Goal: Task Accomplishment & Management: Manage account settings

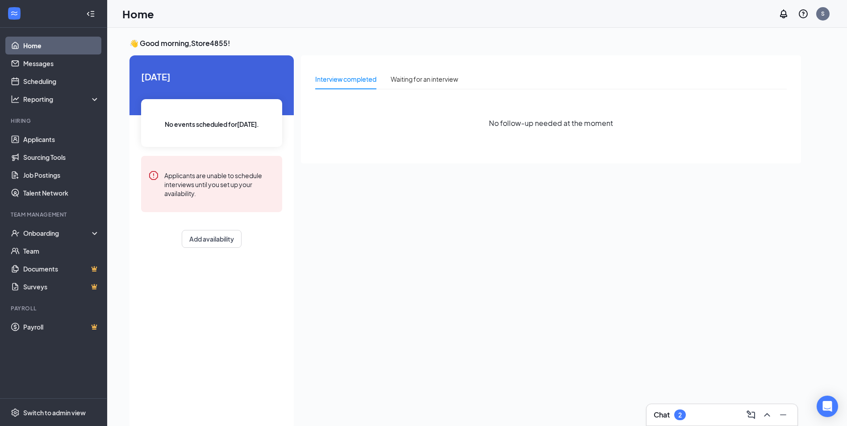
click at [36, 51] on link "Home" at bounding box center [61, 46] width 76 height 18
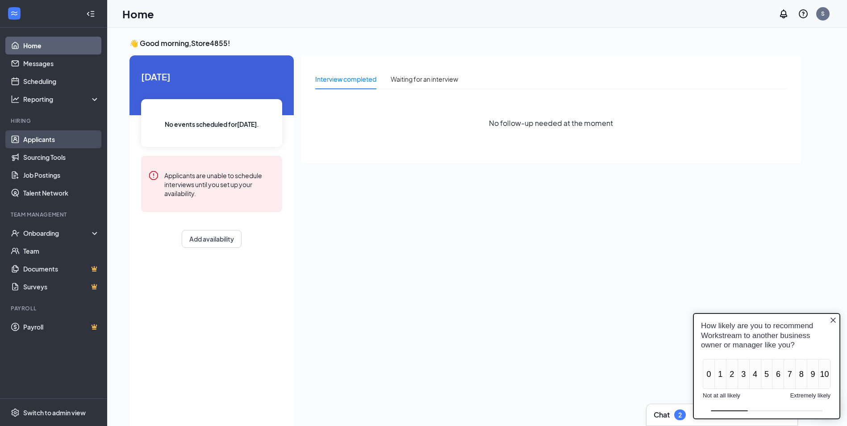
click at [45, 142] on link "Applicants" at bounding box center [61, 139] width 76 height 18
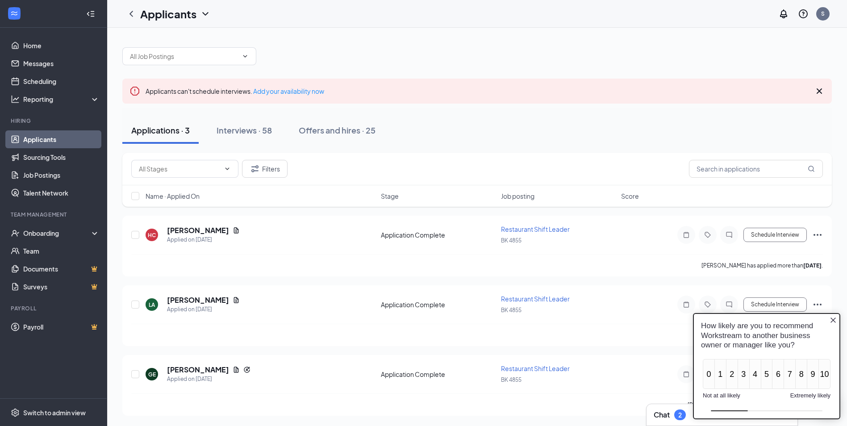
click at [834, 319] on icon "Close button" at bounding box center [833, 320] width 7 height 7
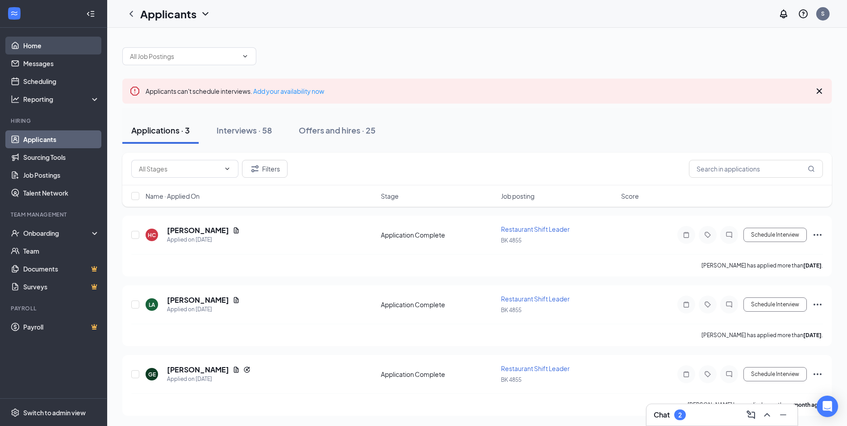
click at [33, 49] on link "Home" at bounding box center [61, 46] width 76 height 18
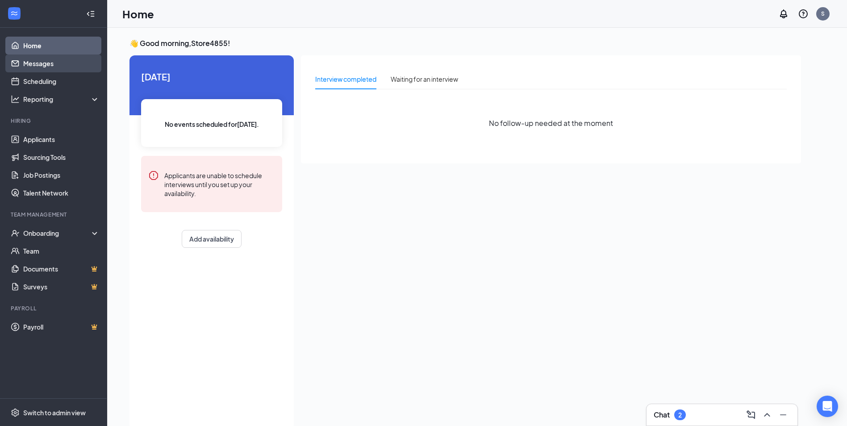
click at [53, 66] on link "Messages" at bounding box center [61, 63] width 76 height 18
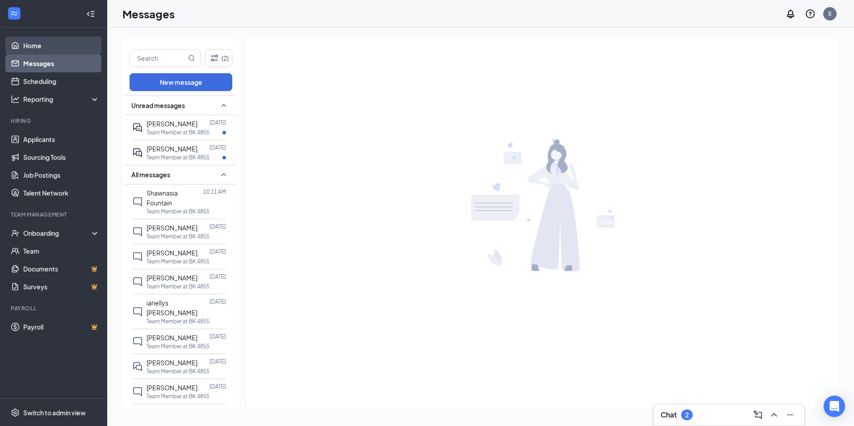
click at [50, 44] on link "Home" at bounding box center [61, 46] width 76 height 18
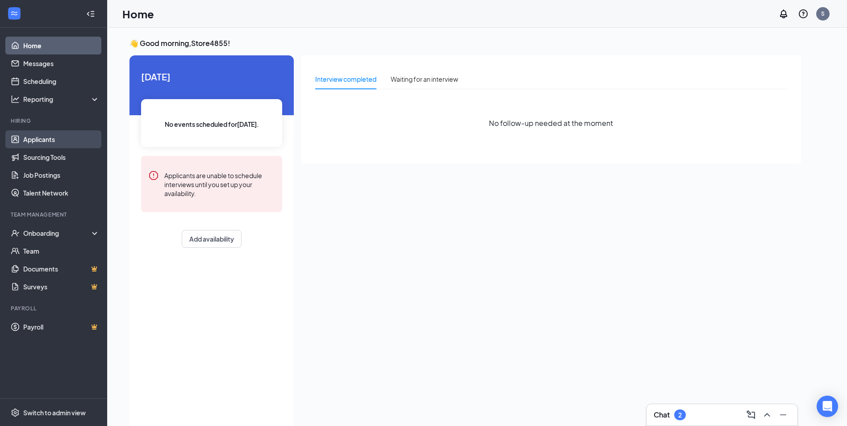
click at [46, 135] on link "Applicants" at bounding box center [61, 139] width 76 height 18
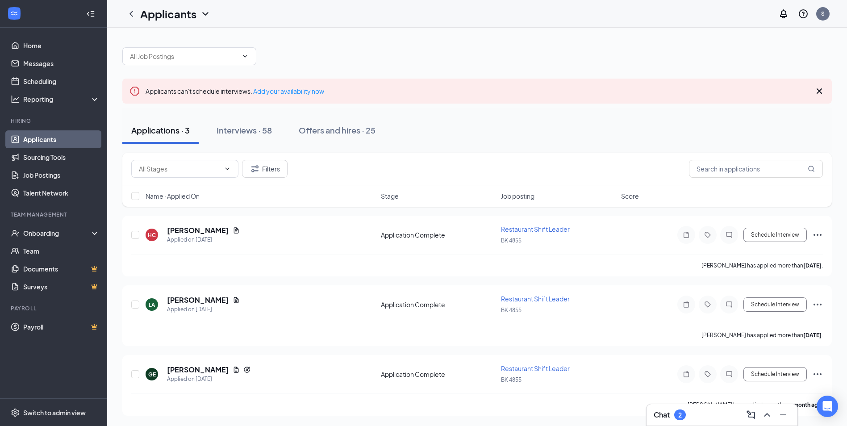
click at [817, 95] on icon "Cross" at bounding box center [819, 91] width 11 height 11
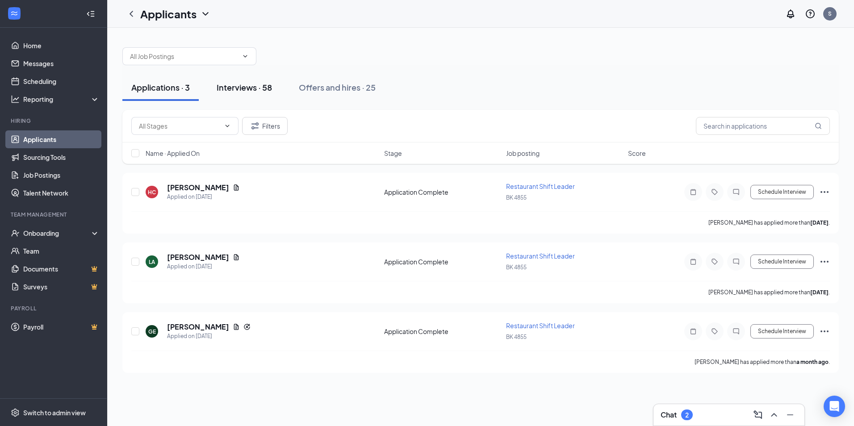
click at [243, 86] on div "Interviews · 58" at bounding box center [244, 87] width 55 height 11
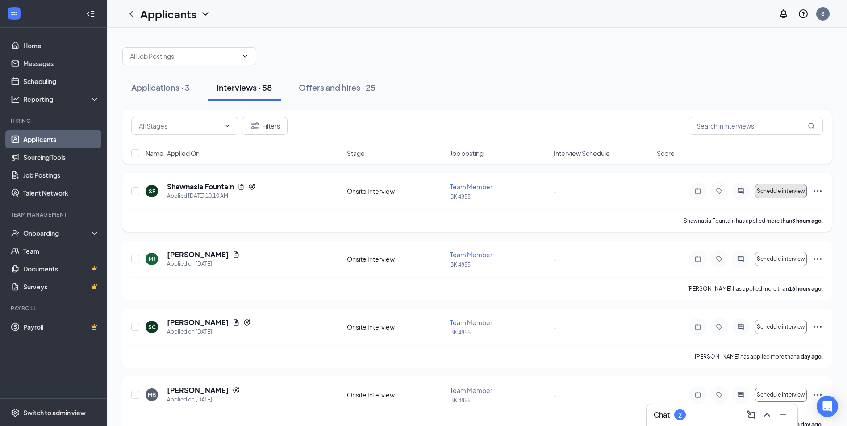
click at [772, 188] on span "Schedule interview" at bounding box center [781, 191] width 48 height 6
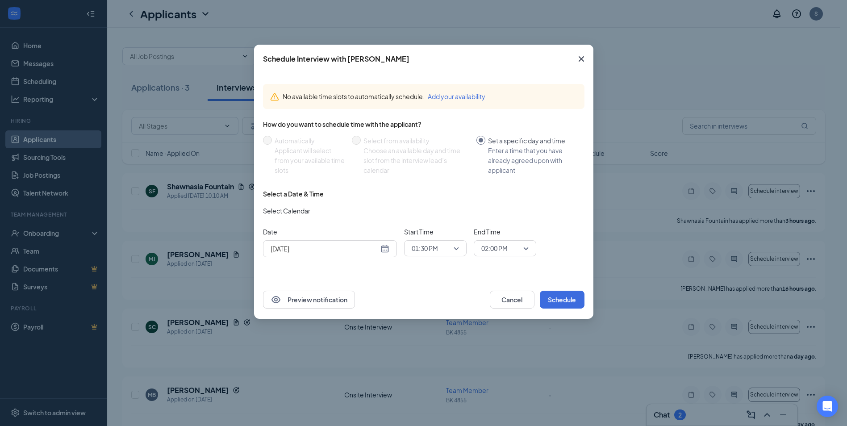
click at [455, 246] on span "01:30 PM" at bounding box center [435, 248] width 47 height 13
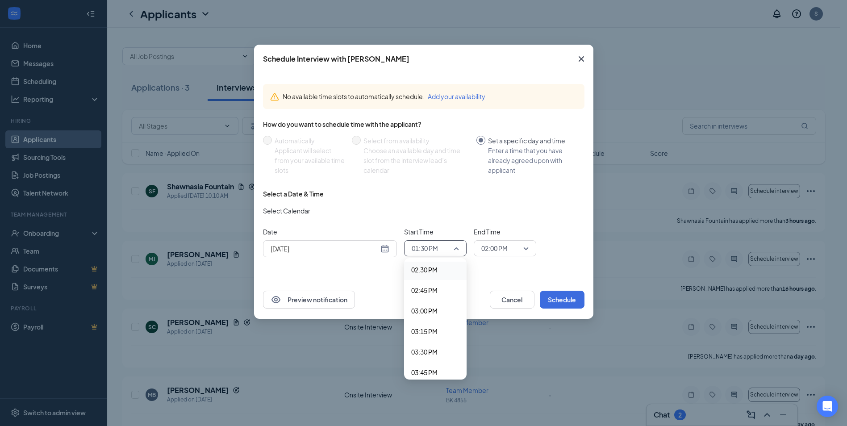
scroll to position [1195, 0]
click at [425, 350] on span "03:30 PM" at bounding box center [424, 352] width 26 height 10
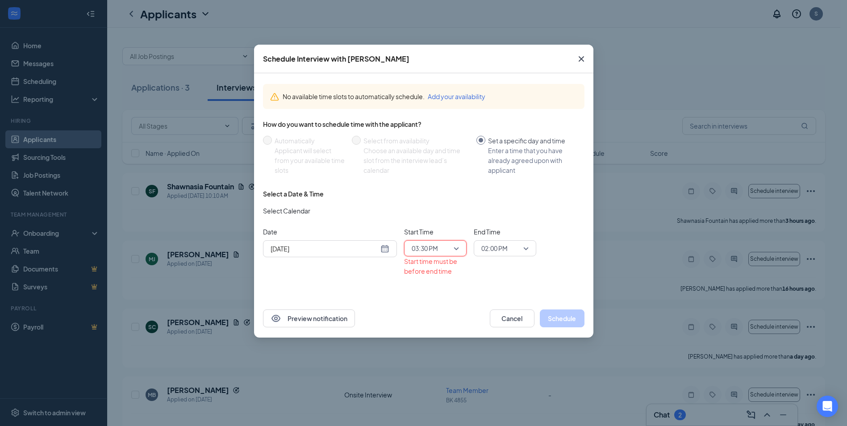
click at [522, 247] on span "02:00 PM" at bounding box center [504, 248] width 47 height 13
click at [503, 331] on span "03:45 PM" at bounding box center [494, 331] width 26 height 10
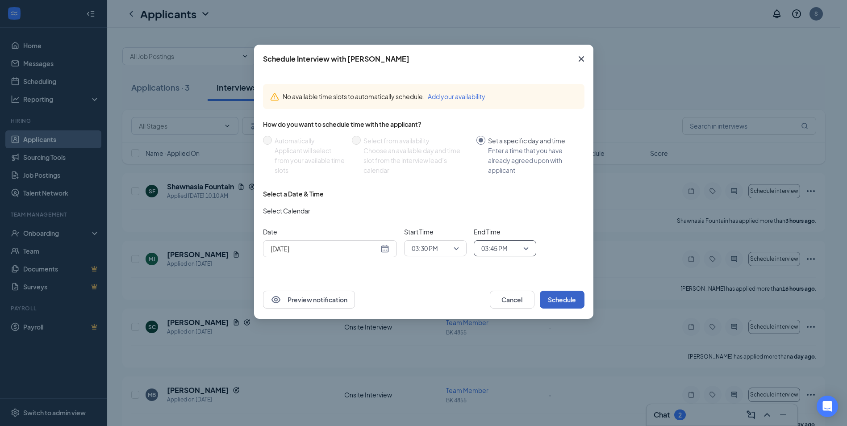
click at [564, 297] on button "Schedule" at bounding box center [562, 300] width 45 height 18
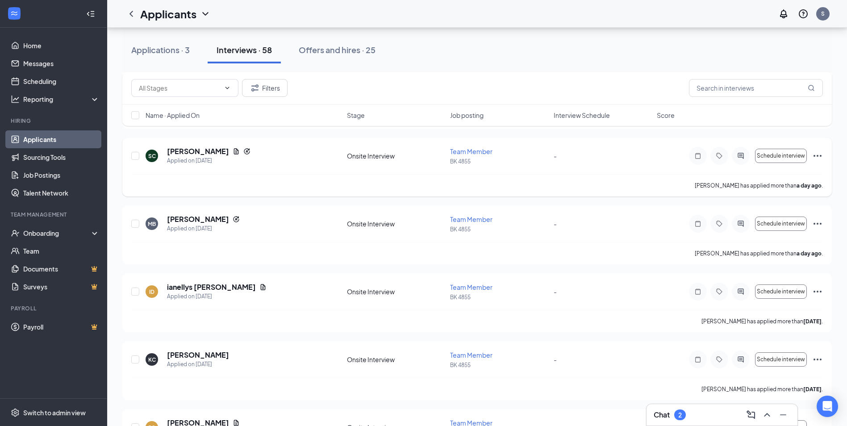
scroll to position [179, 0]
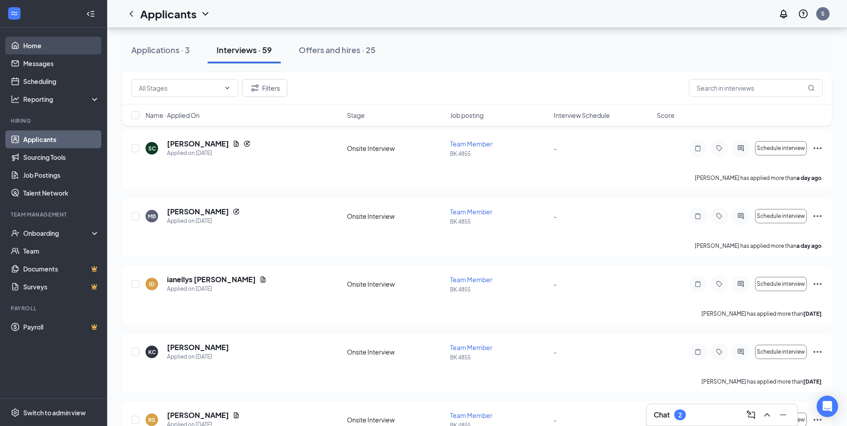
click at [25, 52] on link "Home" at bounding box center [61, 46] width 76 height 18
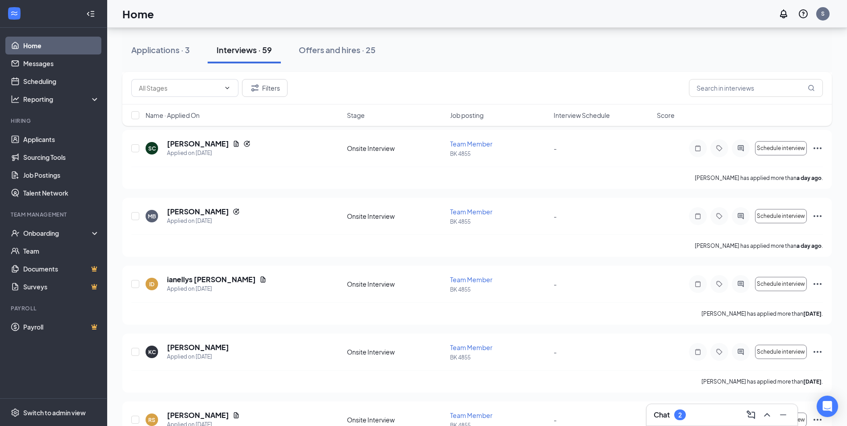
scroll to position [19, 0]
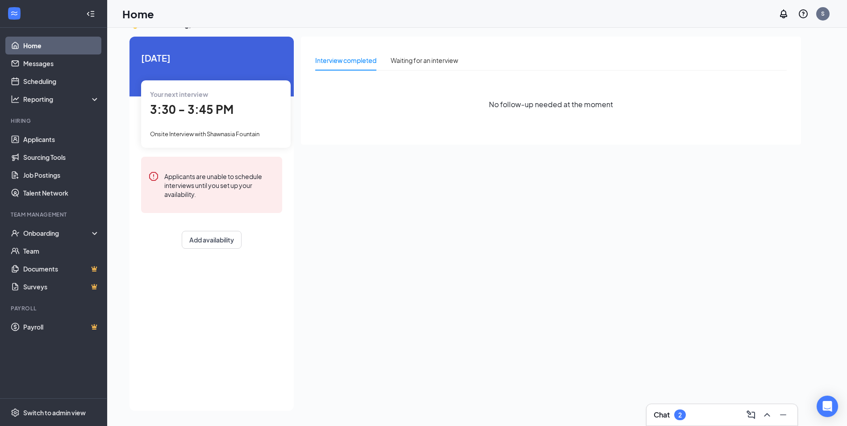
click at [36, 42] on link "Home" at bounding box center [61, 46] width 76 height 18
click at [34, 138] on link "Applicants" at bounding box center [61, 139] width 76 height 18
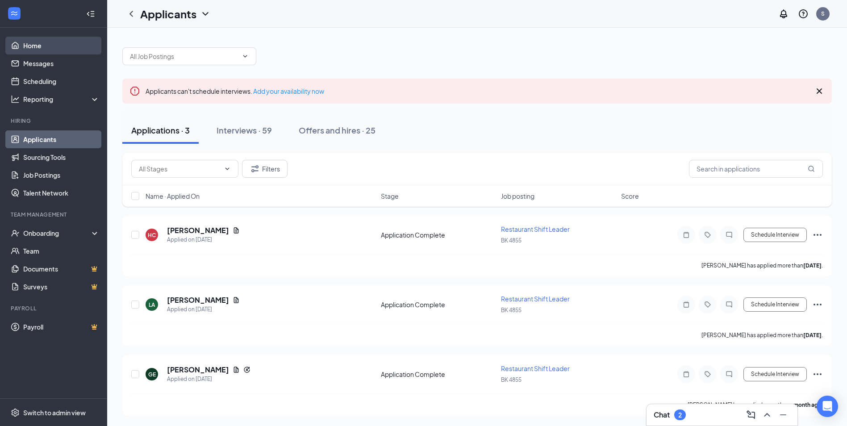
click at [39, 48] on link "Home" at bounding box center [61, 46] width 76 height 18
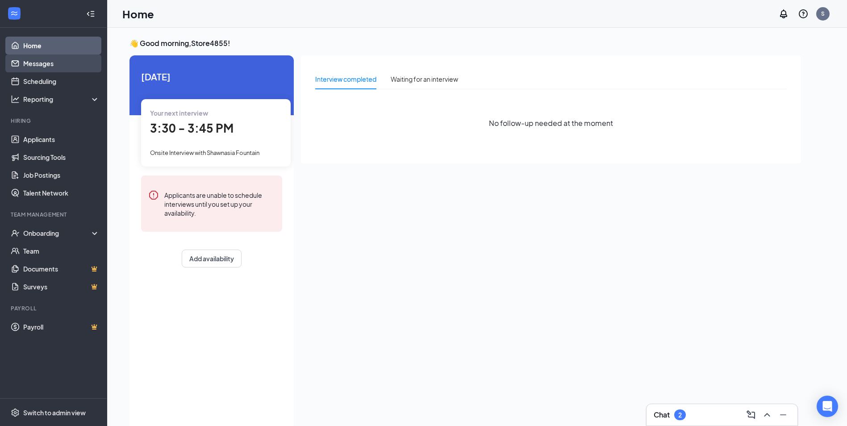
click at [36, 63] on link "Messages" at bounding box center [61, 63] width 76 height 18
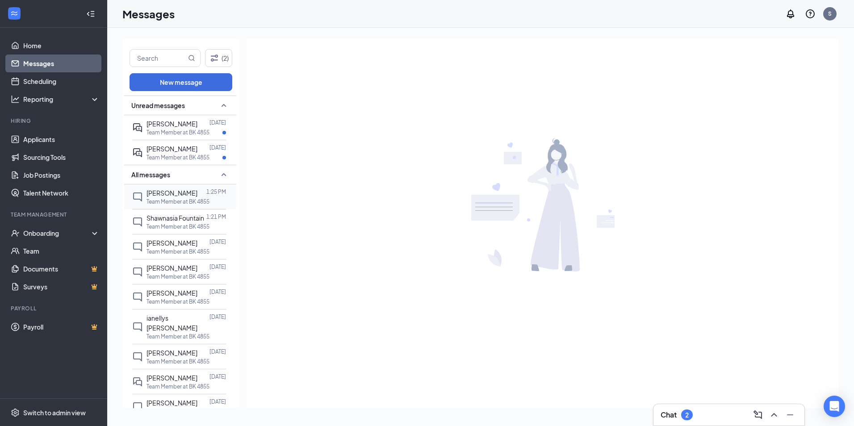
click at [161, 196] on span "[PERSON_NAME]" at bounding box center [171, 193] width 51 height 8
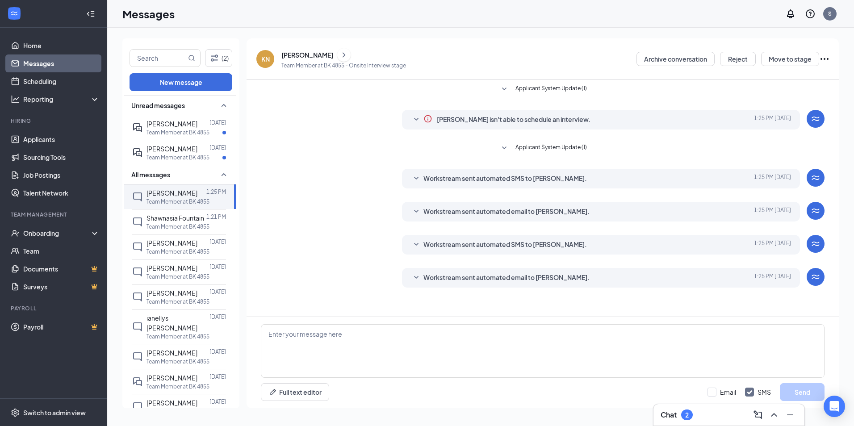
click at [292, 55] on div "[PERSON_NAME]" at bounding box center [307, 54] width 52 height 9
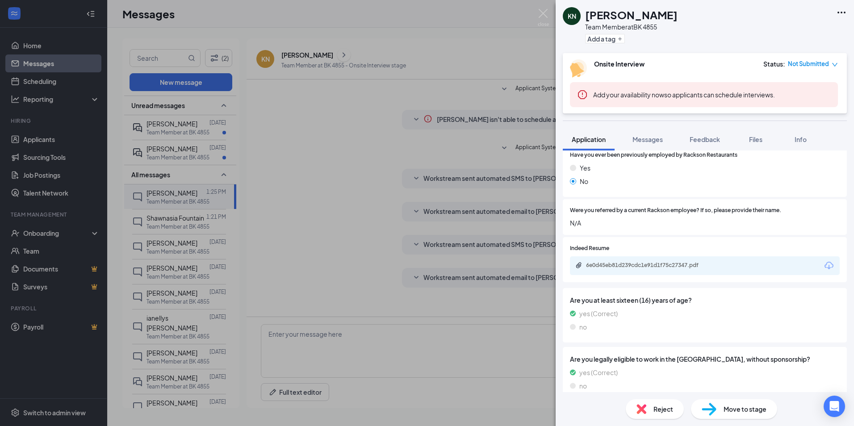
scroll to position [357, 0]
click at [631, 262] on div "6e0d45eb81d239cdc1e91d1f75c27347.pdf" at bounding box center [648, 263] width 125 height 7
